Goal: Ask a question

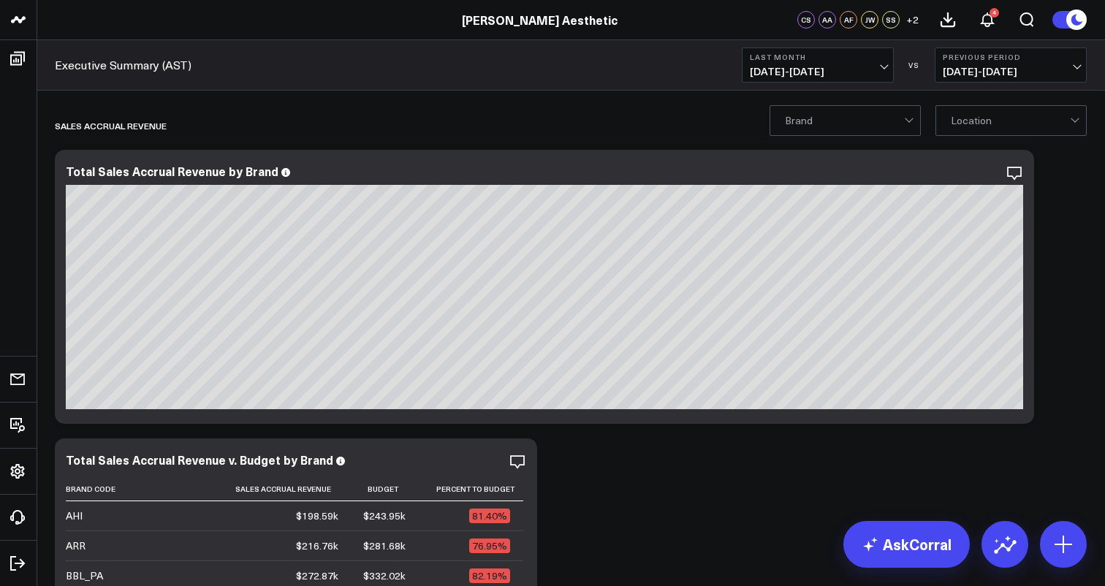
click at [865, 67] on span "[DATE] - [DATE]" at bounding box center [818, 72] width 136 height 12
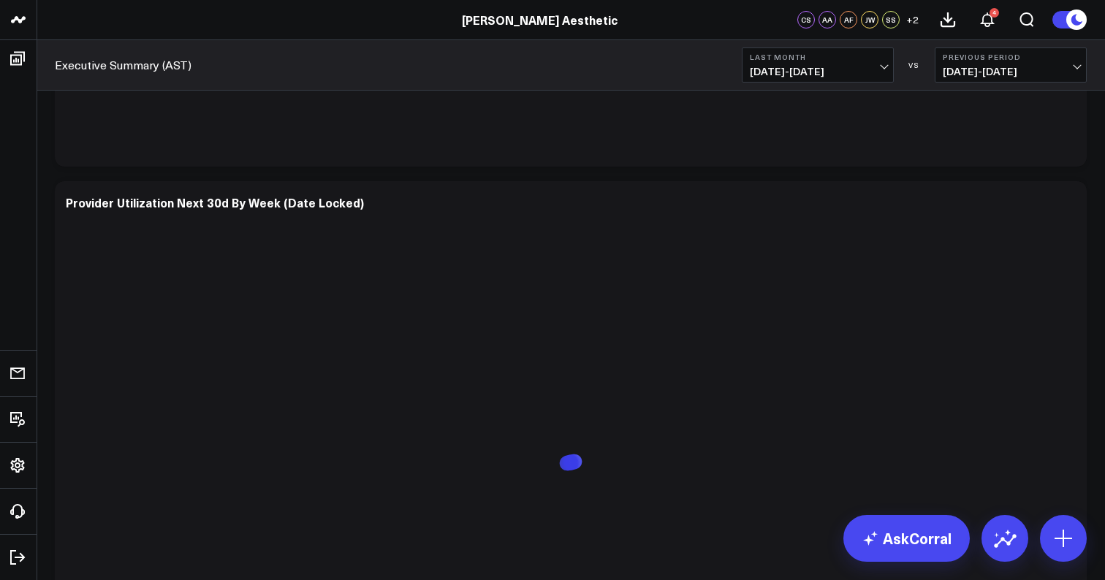
scroll to position [9258, 0]
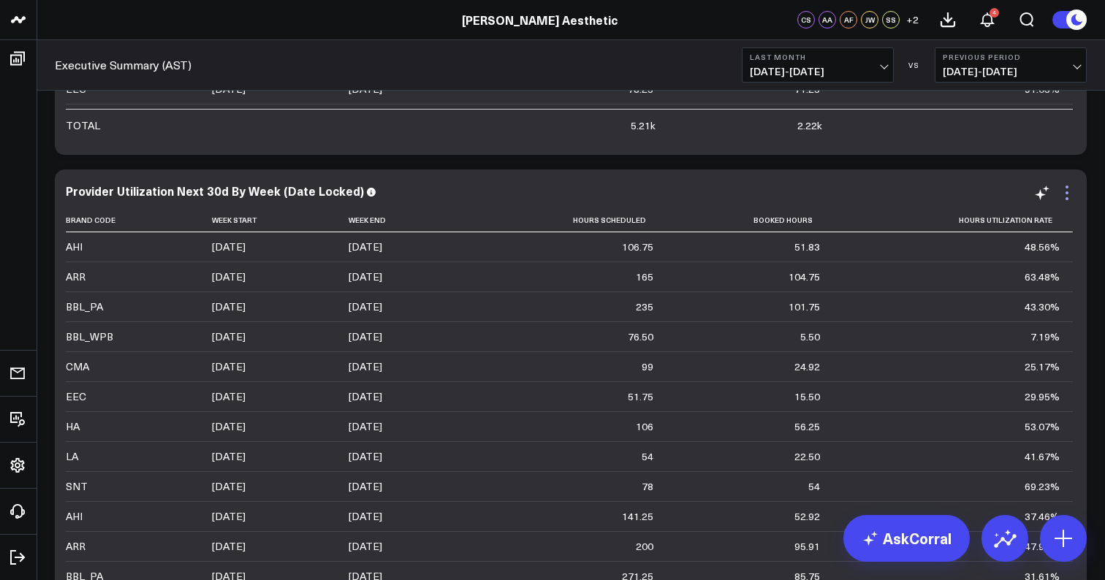
click at [1066, 194] on icon at bounding box center [1067, 193] width 18 height 18
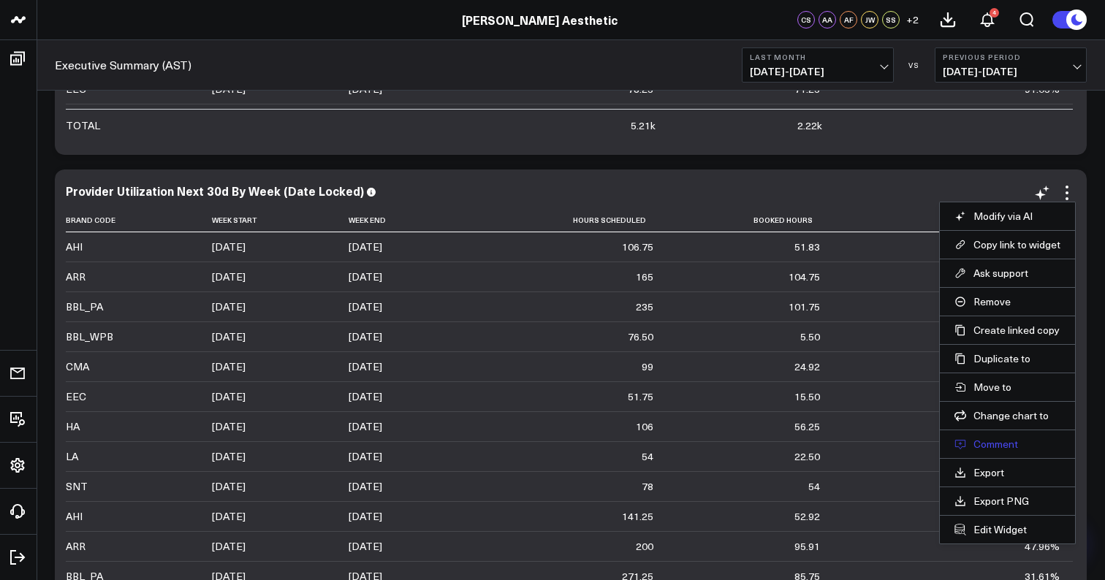
click at [1006, 446] on button "Comment" at bounding box center [1008, 444] width 106 height 13
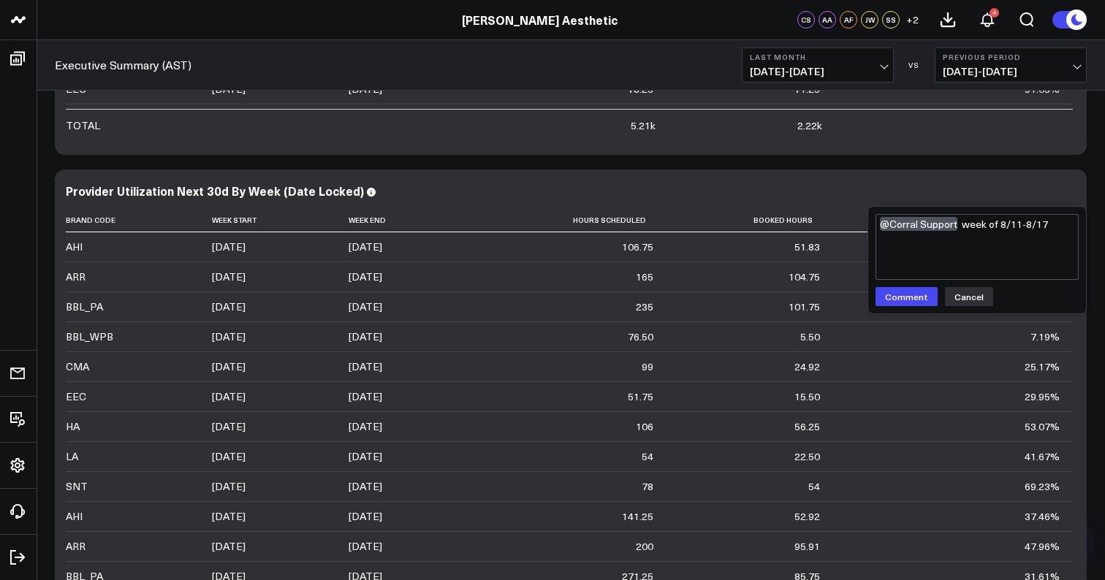
type textarea "@Corral Support week of 8/11-8/17"
click at [960, 297] on button "Cancel" at bounding box center [969, 296] width 48 height 19
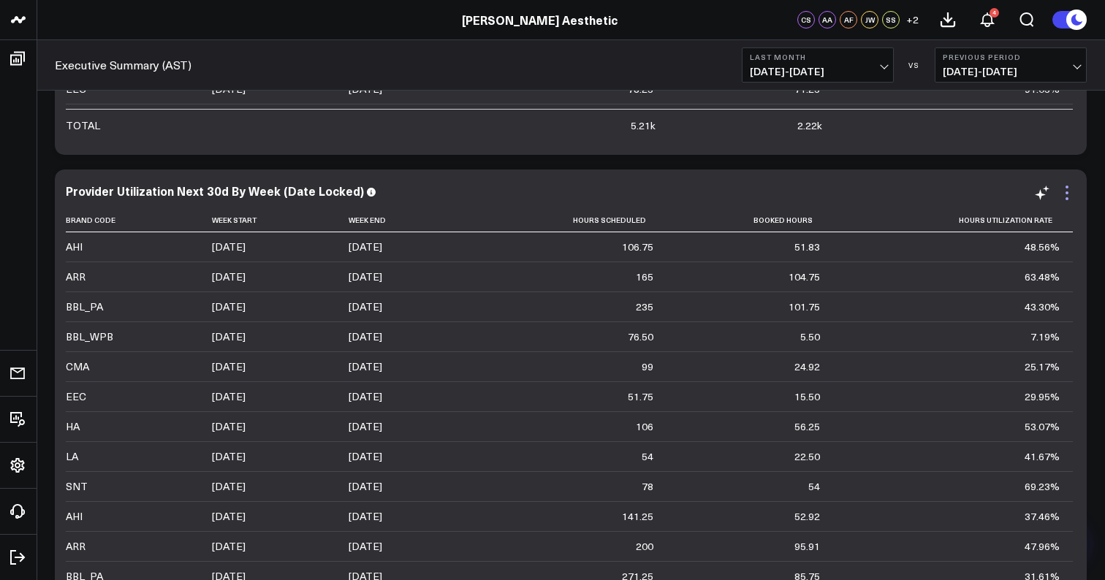
click at [1068, 192] on icon at bounding box center [1067, 192] width 3 height 3
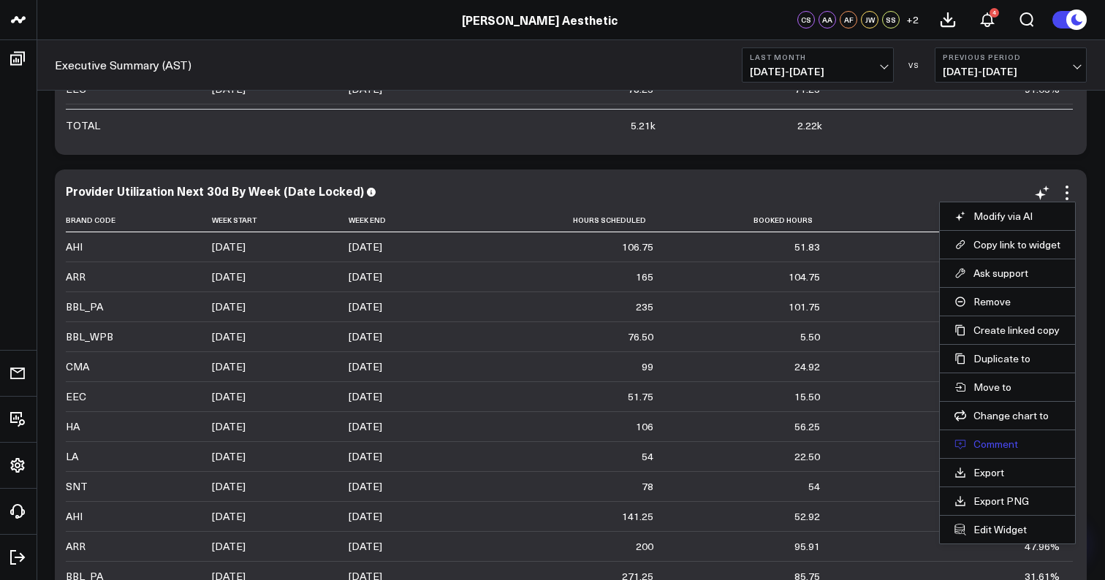
click at [998, 445] on button "Comment" at bounding box center [1008, 444] width 106 height 13
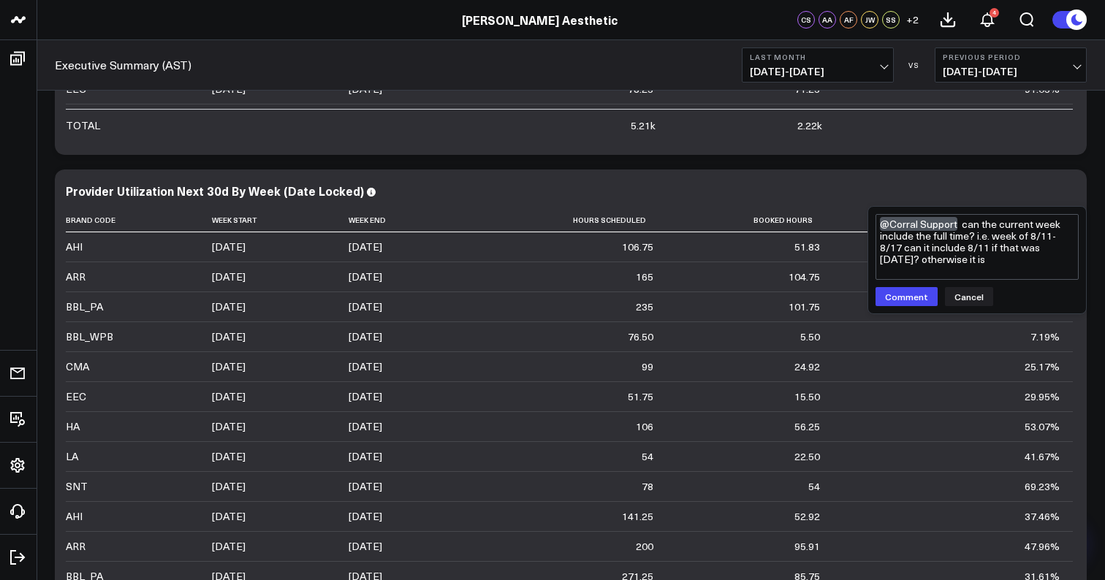
drag, startPoint x: 928, startPoint y: 259, endPoint x: 1061, endPoint y: 262, distance: 133.1
click at [1061, 262] on textarea "@Corral Support can the current week include the full time? i.e. week of 8/11-8…" at bounding box center [977, 247] width 203 height 66
type textarea "@Corral Support can the current week include the full time? i.e. week of 8/11-8…"
click at [904, 300] on button "Comment" at bounding box center [907, 296] width 62 height 19
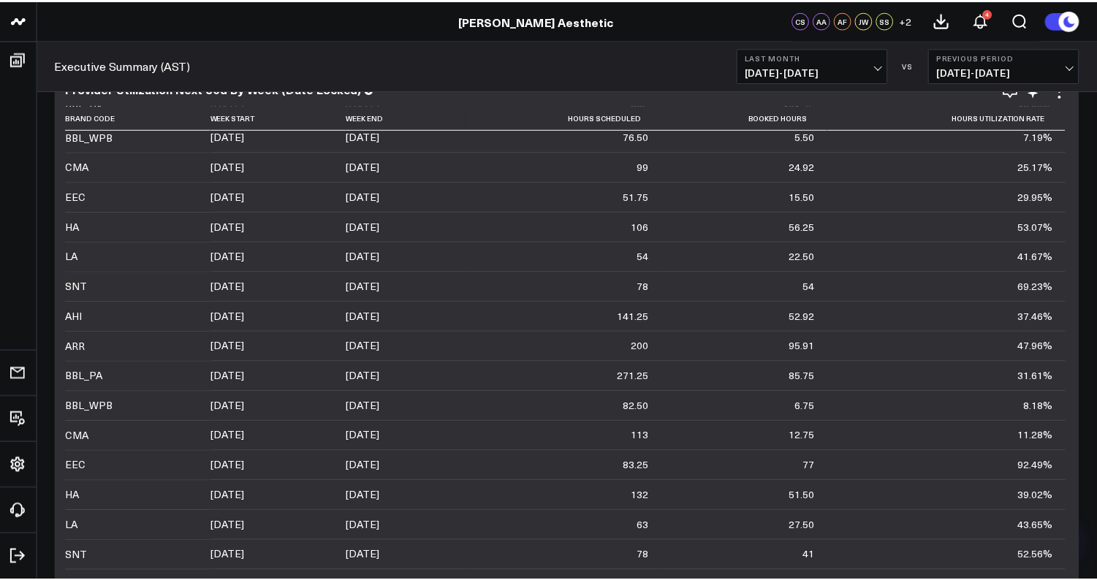
scroll to position [115, 0]
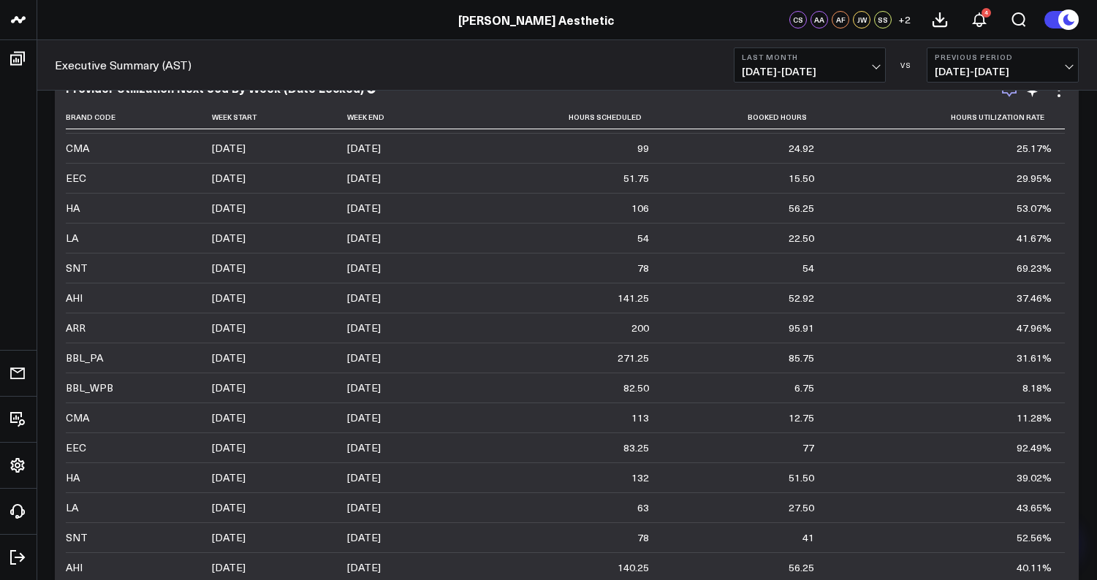
click at [1009, 98] on icon "button" at bounding box center [1010, 90] width 18 height 18
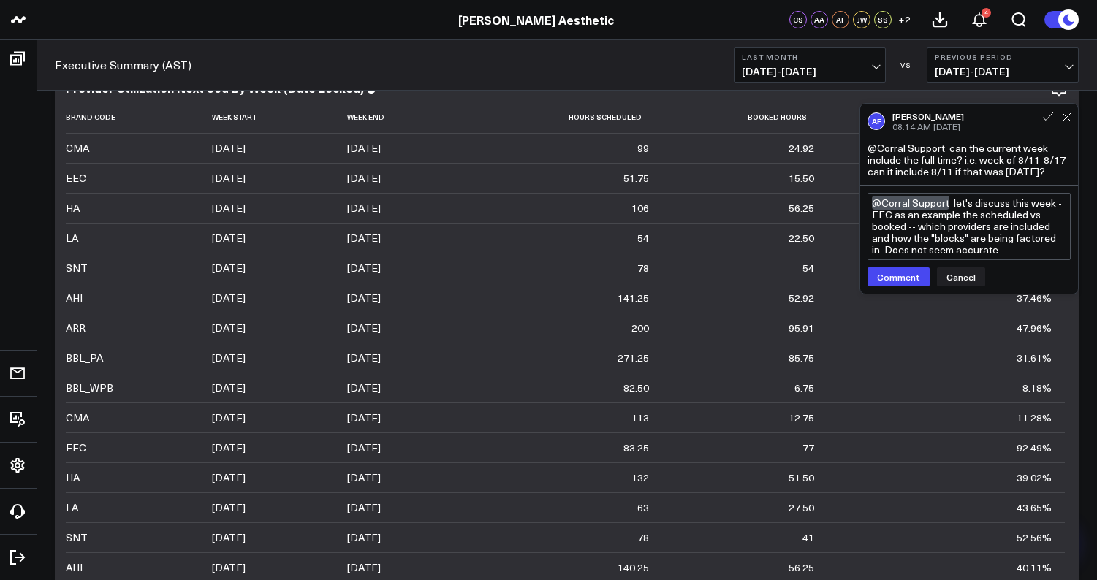
click at [933, 253] on textarea "@Corral Support let's discuss this week - EEC as an example the scheduled vs. b…" at bounding box center [969, 226] width 203 height 67
type textarea "@Corral Support let's discuss this week - EEC as an example the scheduled vs. b…"
click at [904, 276] on button "Comment" at bounding box center [899, 277] width 62 height 19
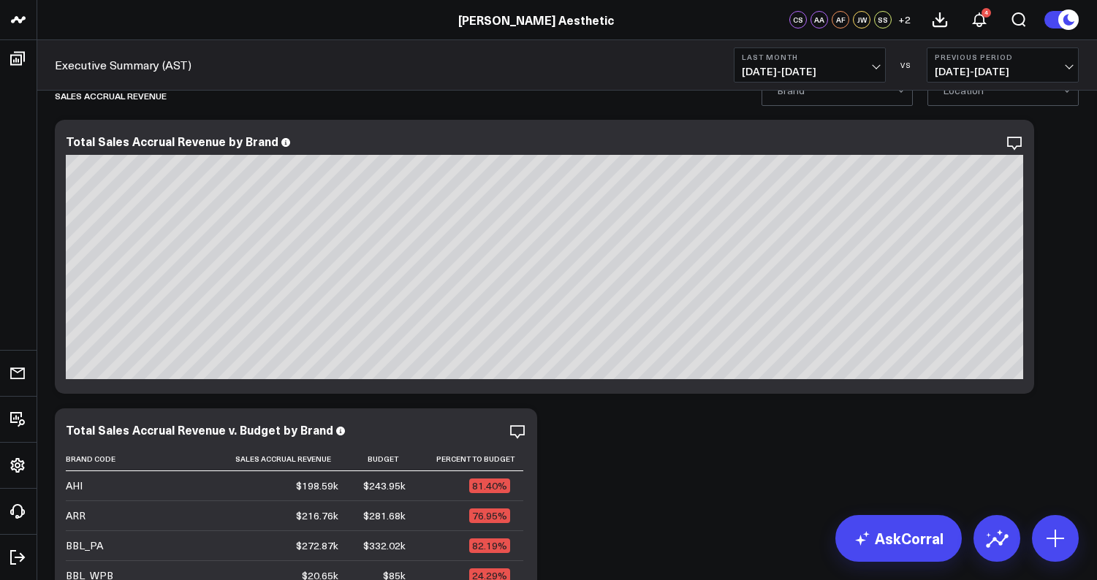
scroll to position [39, 0]
